Goal: Task Accomplishment & Management: Use online tool/utility

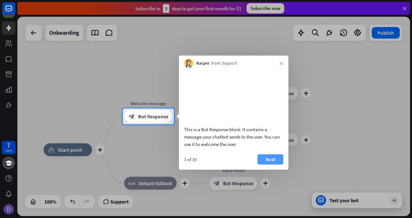
click at [266, 165] on button "Next" at bounding box center [271, 159] width 26 height 10
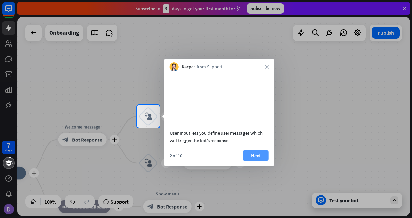
click at [256, 161] on button "Next" at bounding box center [256, 156] width 26 height 10
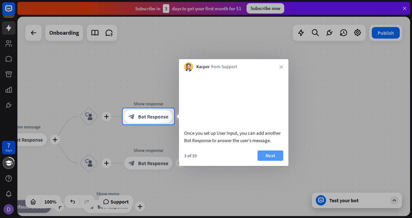
click at [264, 161] on button "Next" at bounding box center [271, 156] width 26 height 10
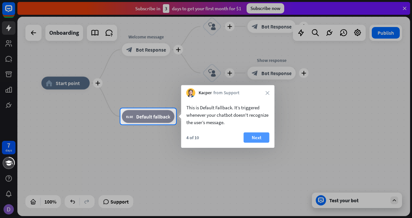
click at [259, 138] on button "Next" at bounding box center [257, 138] width 26 height 10
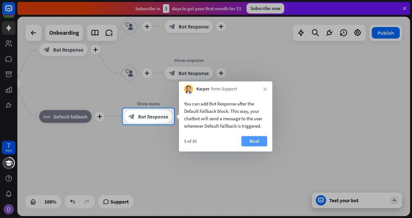
click at [260, 140] on button "Next" at bounding box center [255, 141] width 26 height 10
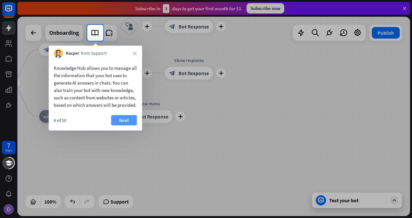
click at [115, 126] on button "Next" at bounding box center [124, 120] width 26 height 10
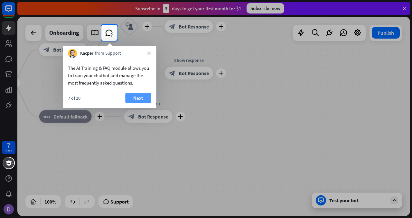
click at [140, 99] on button "Next" at bounding box center [138, 98] width 26 height 10
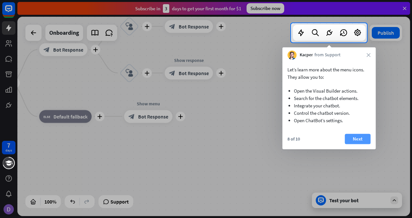
click at [352, 141] on button "Next" at bounding box center [358, 139] width 26 height 10
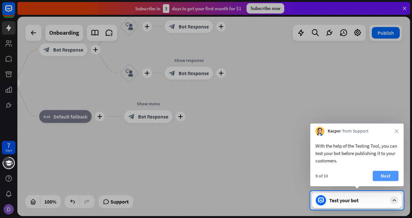
click at [388, 176] on button "Next" at bounding box center [386, 176] width 26 height 10
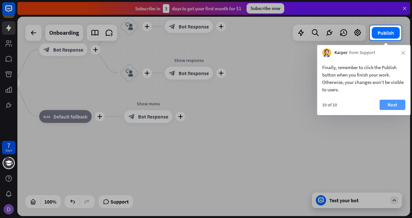
click at [390, 100] on button "Next" at bounding box center [393, 105] width 26 height 10
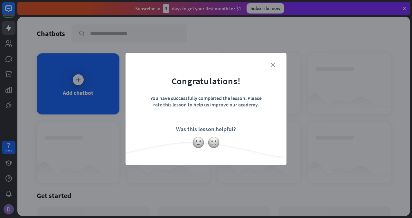
click at [272, 67] on icon "close" at bounding box center [272, 64] width 5 height 5
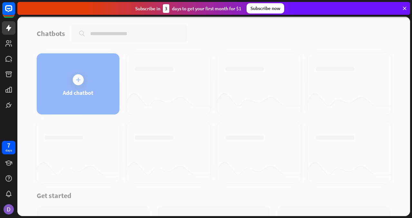
click at [95, 78] on div at bounding box center [213, 117] width 393 height 200
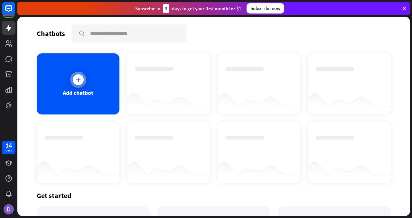
click at [79, 83] on div at bounding box center [78, 79] width 11 height 11
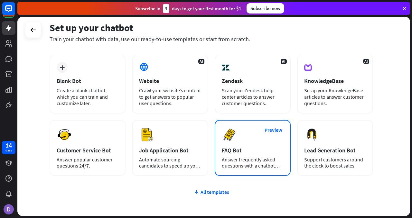
scroll to position [67, 0]
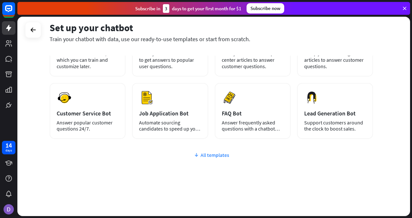
click at [218, 156] on div "All templates" at bounding box center [212, 155] width 324 height 6
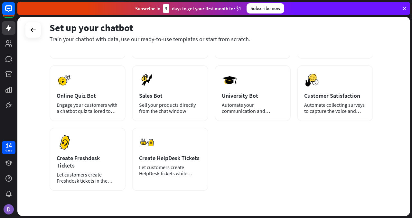
scroll to position [147, 0]
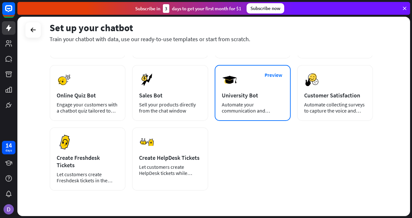
click at [241, 112] on div "Automate your communication and admission process." at bounding box center [253, 108] width 62 height 12
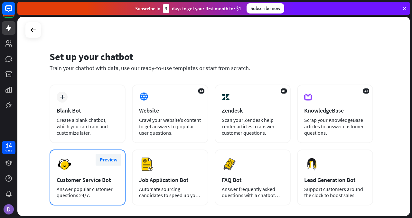
scroll to position [67, 0]
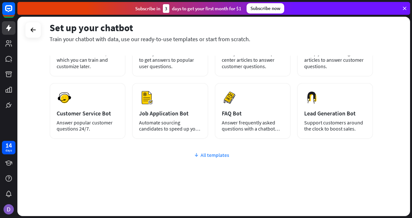
click at [198, 156] on icon at bounding box center [196, 155] width 5 height 6
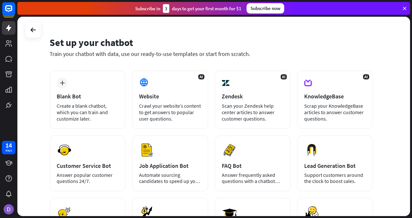
scroll to position [0, 0]
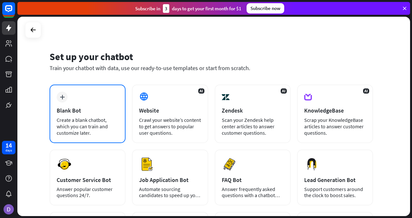
click at [78, 121] on div "Create a blank chatbot, which you can train and customize later." at bounding box center [88, 126] width 62 height 19
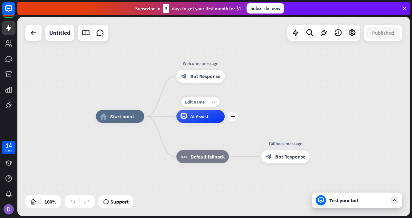
click at [206, 123] on div "Edit name more_horiz plus AI Assist" at bounding box center [200, 116] width 48 height 13
click at [206, 120] on div "AI Assist" at bounding box center [200, 116] width 48 height 13
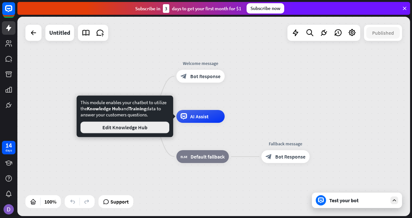
click at [156, 130] on button "Edit Knowledge Hub" at bounding box center [125, 128] width 89 height 12
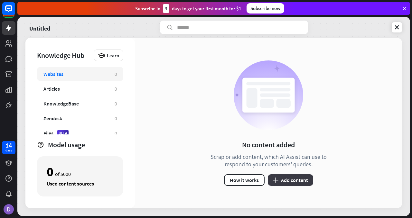
click at [279, 180] on button "plus Add content" at bounding box center [290, 181] width 45 height 12
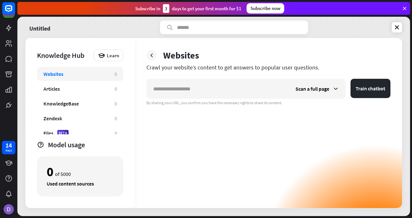
click at [264, 78] on div "Websites Crawl your website’s content to get answers to popular user questions.…" at bounding box center [268, 123] width 267 height 170
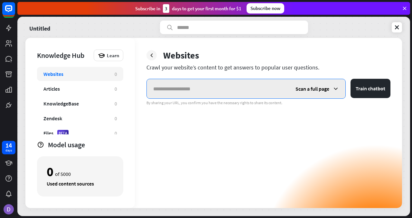
click at [235, 89] on input "text" at bounding box center [218, 88] width 142 height 19
paste input "**********"
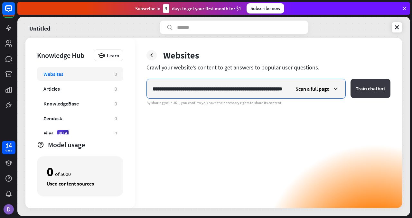
type input "**********"
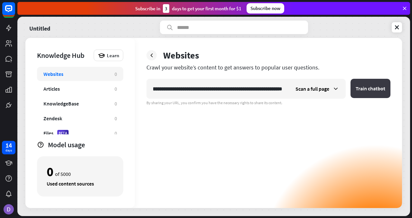
scroll to position [0, 0]
click at [371, 91] on button "Train chatbot" at bounding box center [371, 88] width 40 height 19
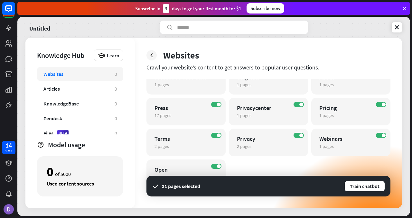
scroll to position [57, 0]
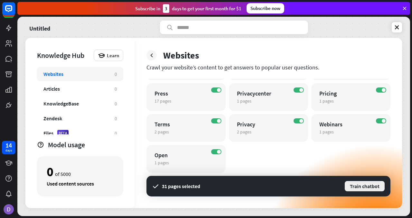
click at [360, 189] on button "Train chatbot" at bounding box center [364, 187] width 41 height 12
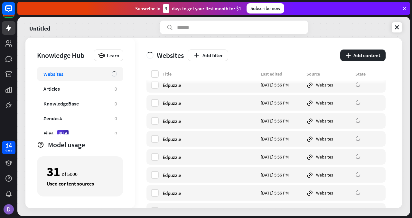
scroll to position [187, 0]
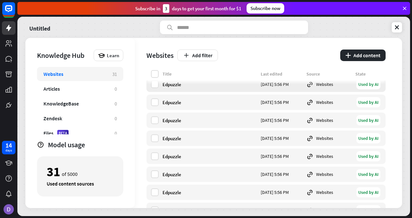
click at [190, 84] on div "Edpuzzle" at bounding box center [210, 84] width 94 height 6
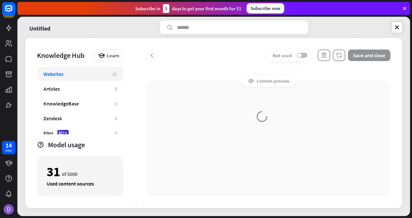
click at [190, 84] on div at bounding box center [268, 123] width 267 height 170
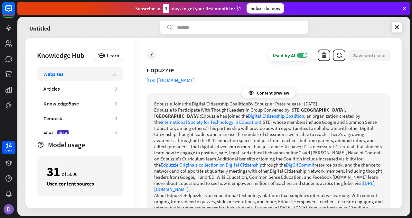
scroll to position [44, 0]
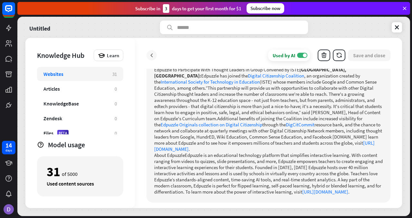
click at [151, 58] on icon at bounding box center [151, 55] width 6 height 6
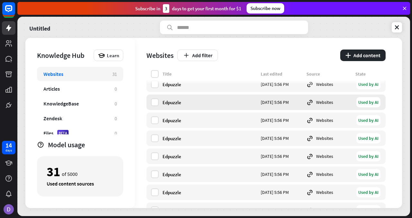
click at [166, 103] on div "Edpuzzle" at bounding box center [210, 102] width 94 height 6
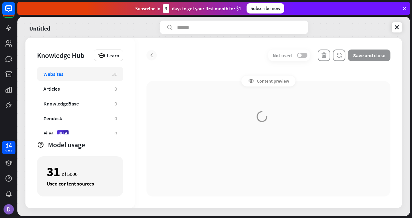
click at [166, 103] on div at bounding box center [268, 123] width 267 height 170
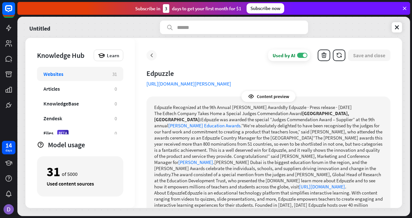
click at [149, 58] on icon at bounding box center [151, 55] width 6 height 6
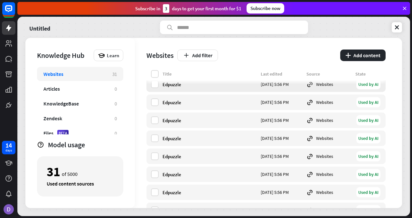
click at [373, 81] on div "Used by AI" at bounding box center [368, 84] width 24 height 10
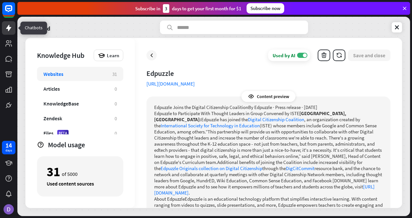
click at [10, 32] on link at bounding box center [9, 28] width 14 height 14
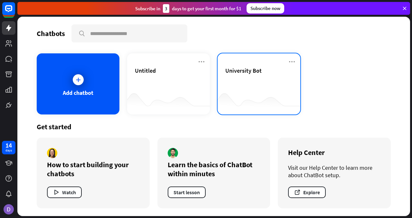
click at [262, 74] on div "University Bot" at bounding box center [258, 78] width 67 height 23
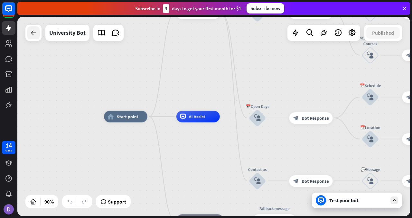
click at [39, 33] on div at bounding box center [33, 32] width 13 height 13
